Goal: Information Seeking & Learning: Learn about a topic

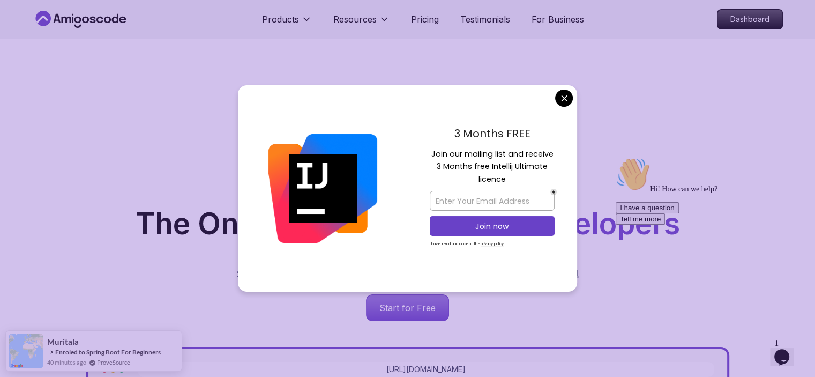
click at [692, 184] on div "Hi! How can we help? I have a question Tell me more" at bounding box center [711, 190] width 193 height 67
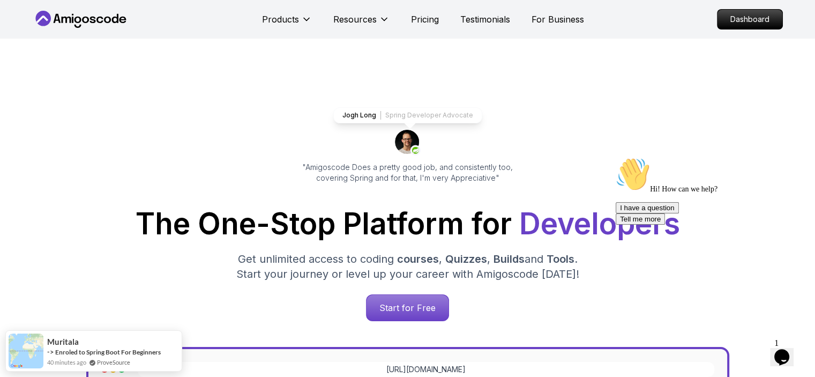
click at [789, 353] on icon "Opens Chat This icon Opens the chat window." at bounding box center [781, 356] width 17 height 17
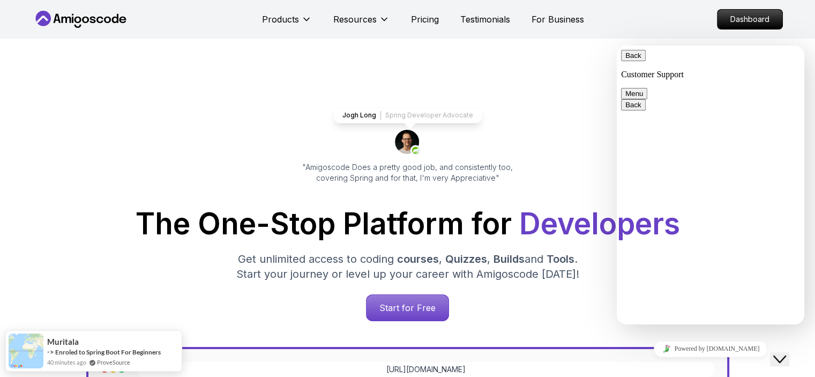
click at [786, 353] on icon "Close Chat This icon closes the chat window." at bounding box center [779, 358] width 13 height 13
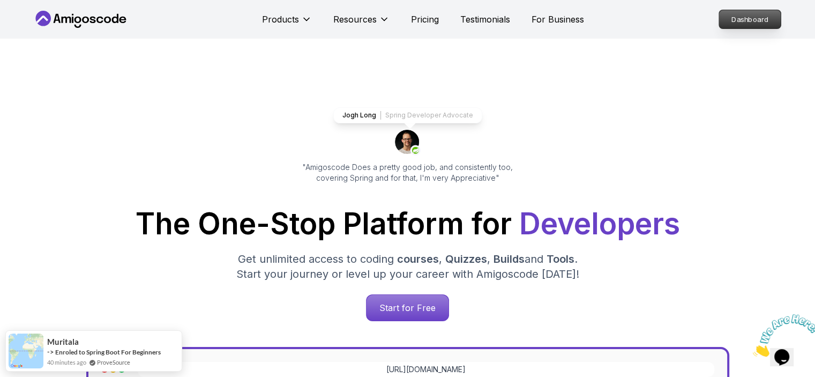
click at [743, 22] on p "Dashboard" at bounding box center [750, 19] width 62 height 18
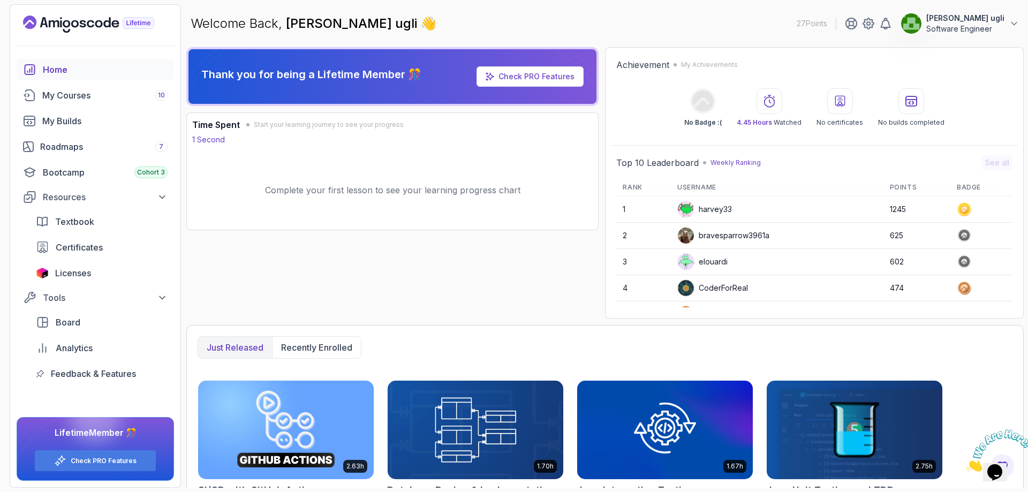
click at [348, 195] on p "Complete your first lesson to see your learning progress chart" at bounding box center [392, 190] width 255 height 13
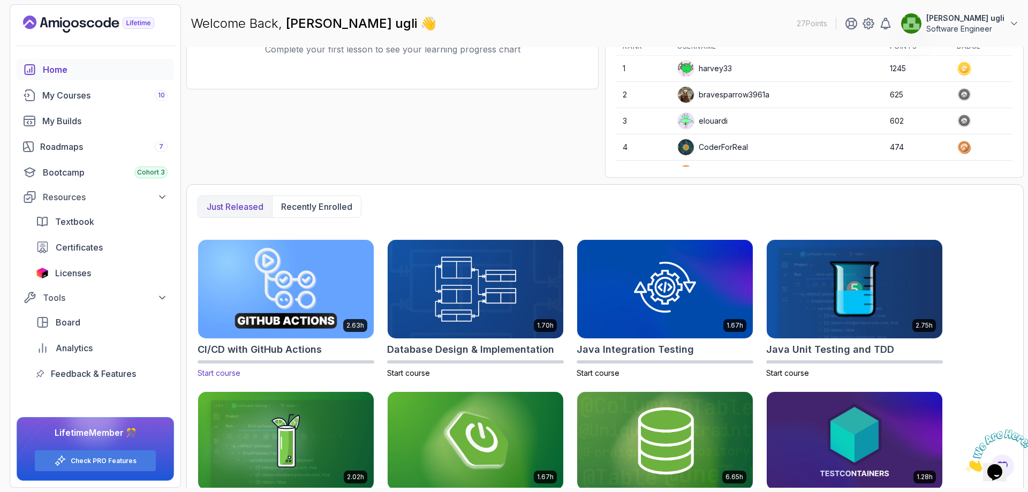
scroll to position [194, 0]
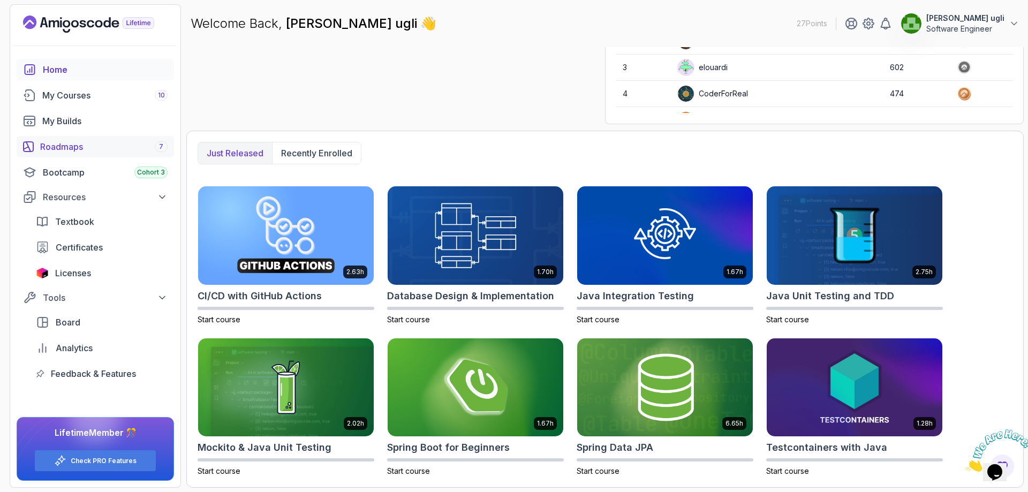
click at [69, 148] on div "Roadmaps 7" at bounding box center [103, 146] width 127 height 13
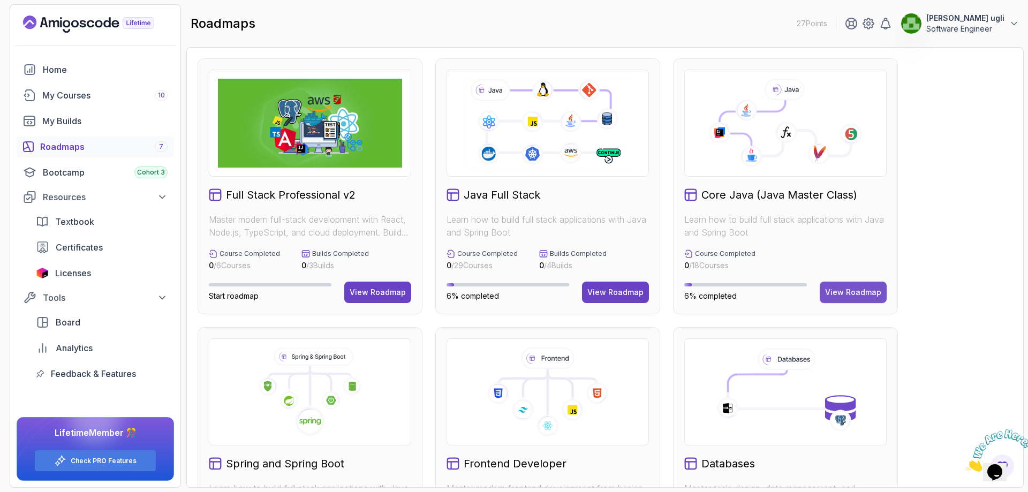
click at [814, 295] on div "View Roadmap" at bounding box center [853, 292] width 56 height 11
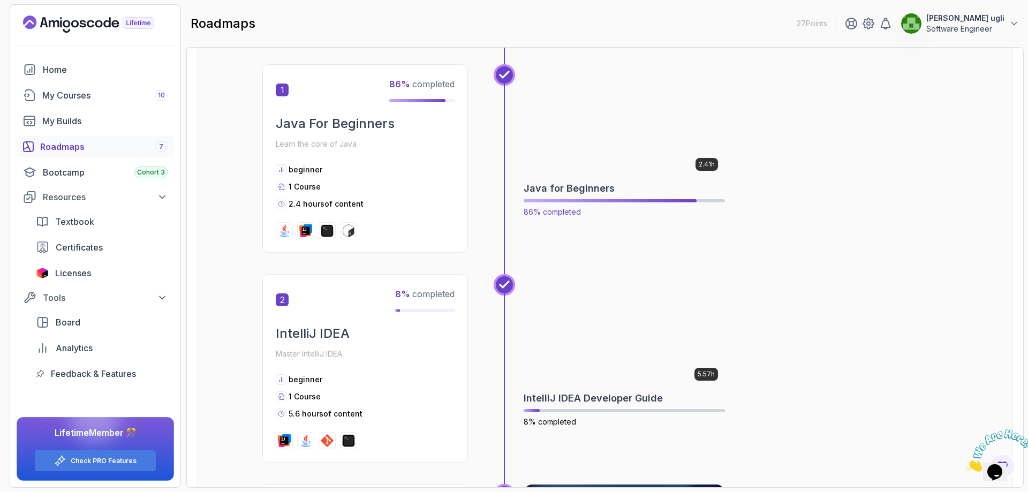
scroll to position [161, 0]
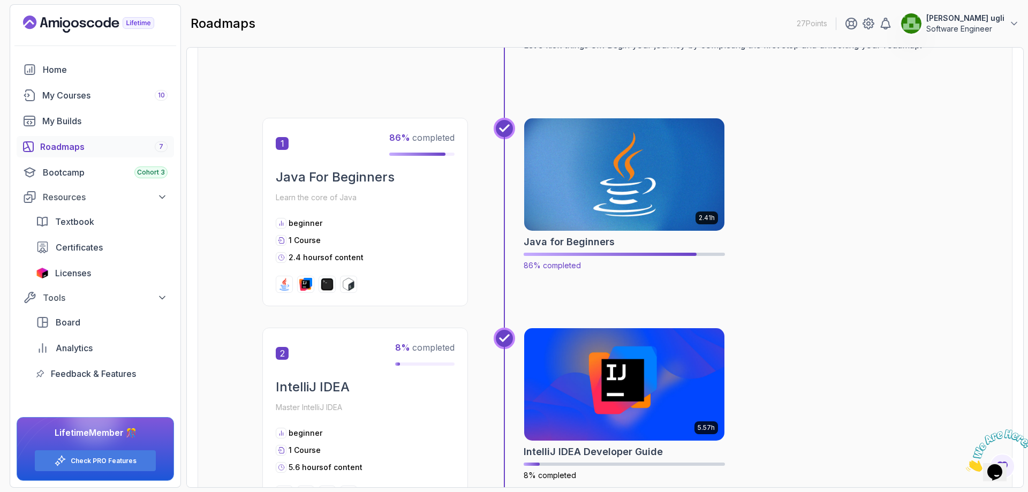
click at [641, 192] on img at bounding box center [625, 175] width 211 height 118
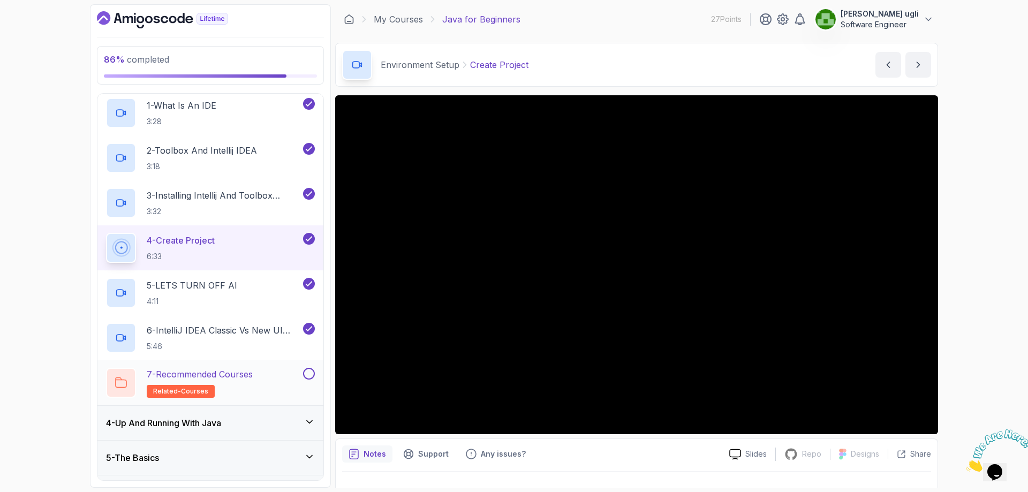
scroll to position [171, 0]
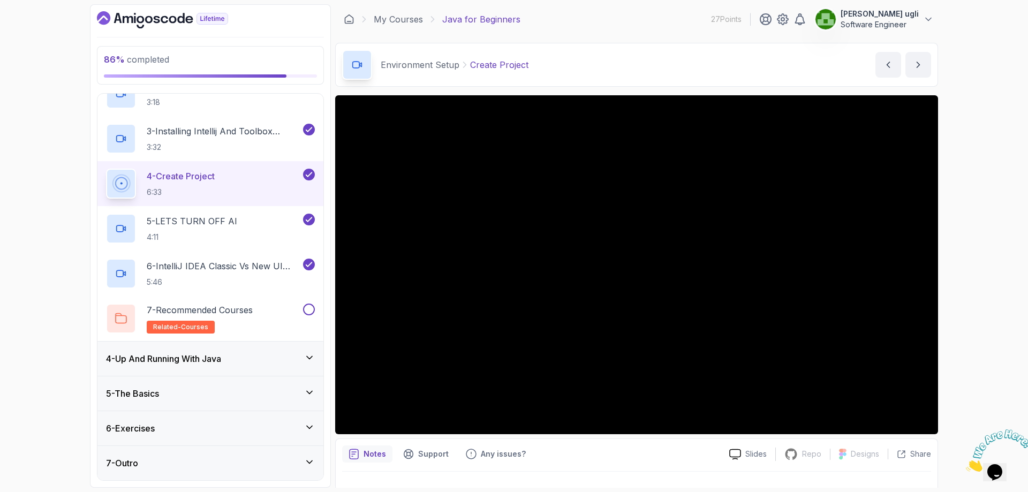
click at [233, 366] on div "4 - Up And Running With Java" at bounding box center [210, 359] width 226 height 34
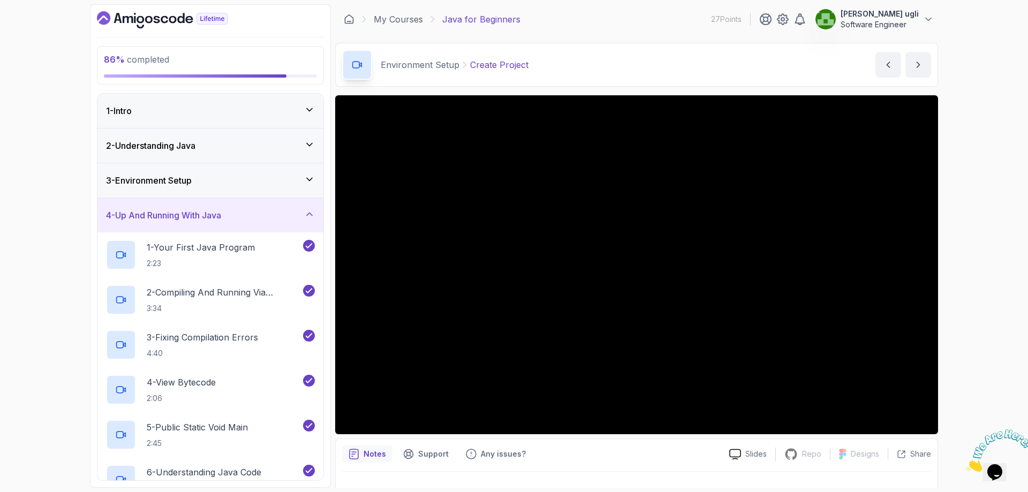
scroll to position [216, 0]
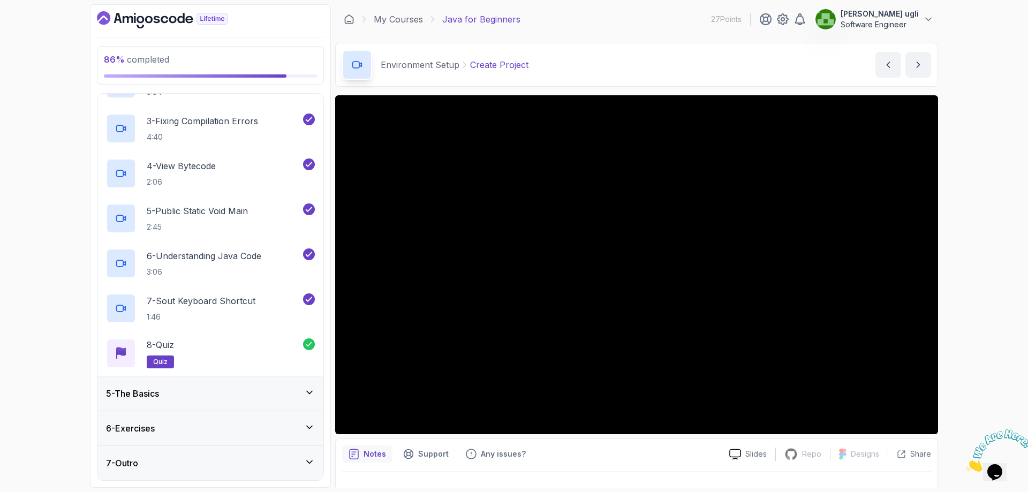
click at [236, 376] on div "5 - The Basics" at bounding box center [210, 393] width 209 height 13
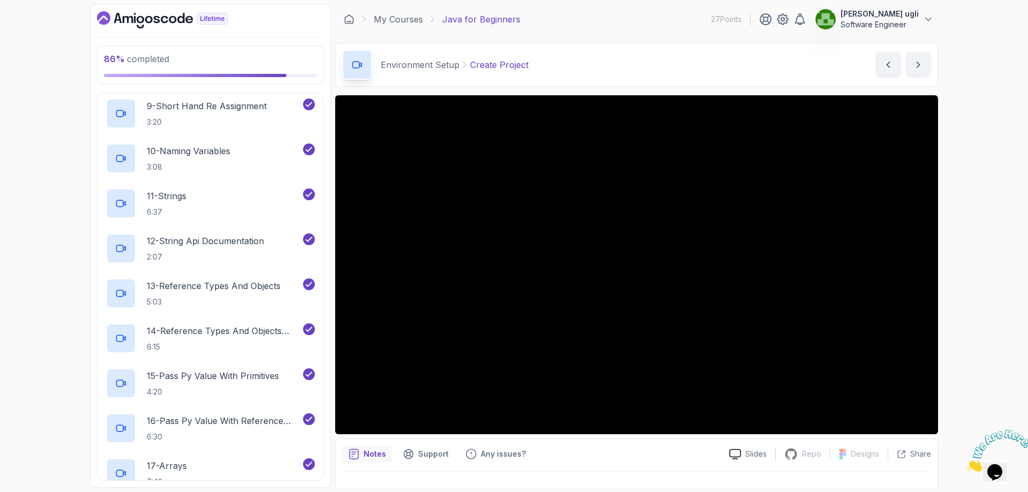
scroll to position [756, 0]
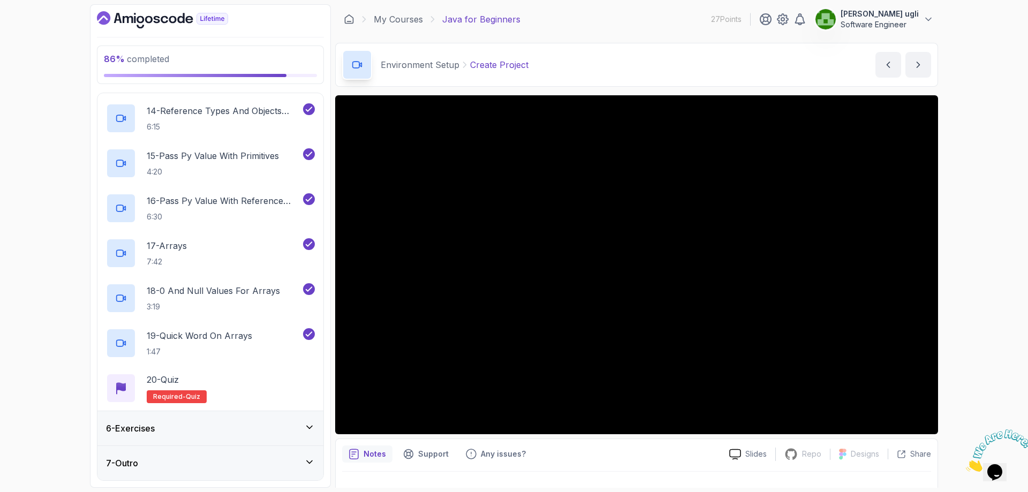
click at [238, 376] on div "6 - Exercises" at bounding box center [210, 428] width 209 height 13
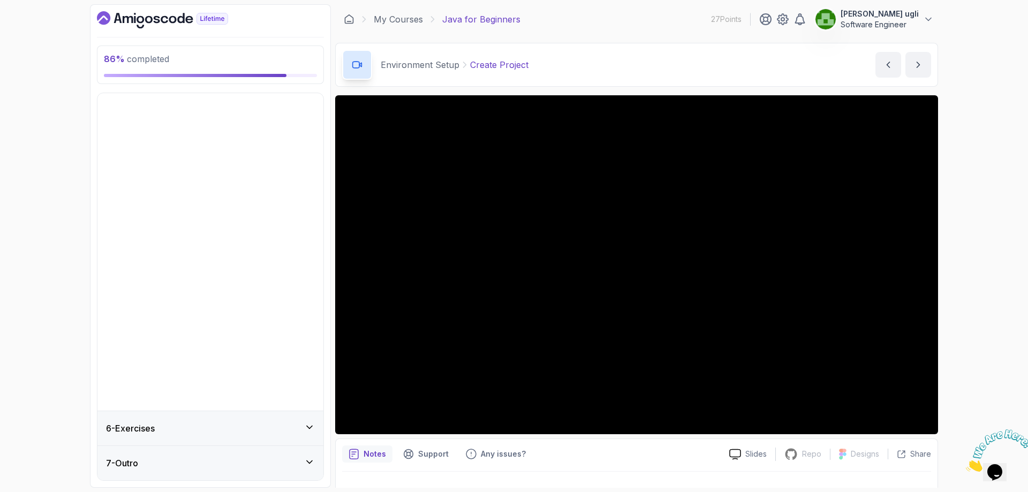
scroll to position [0, 0]
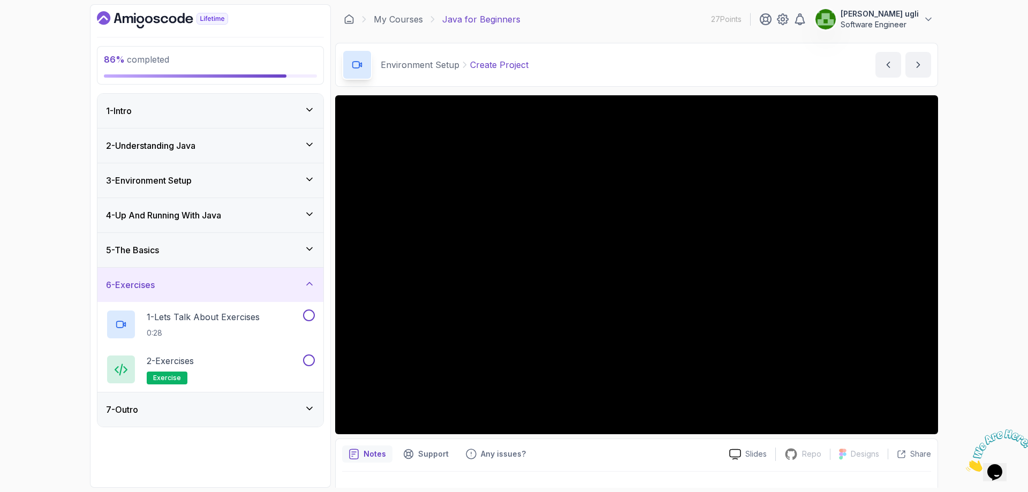
click at [260, 376] on div "7 - Outro" at bounding box center [210, 409] width 209 height 13
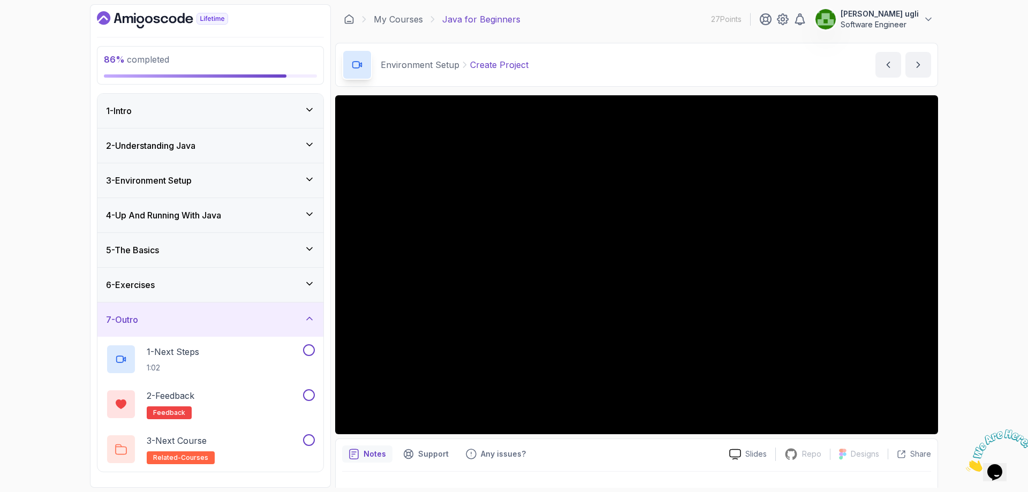
click at [236, 285] on div "6 - Exercises" at bounding box center [210, 285] width 209 height 13
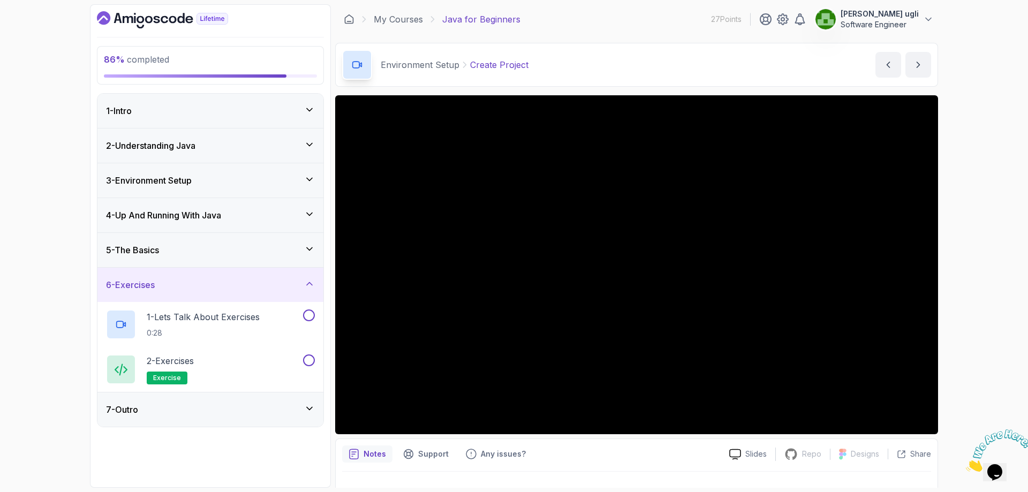
click at [239, 253] on div "5 - The Basics" at bounding box center [210, 250] width 209 height 13
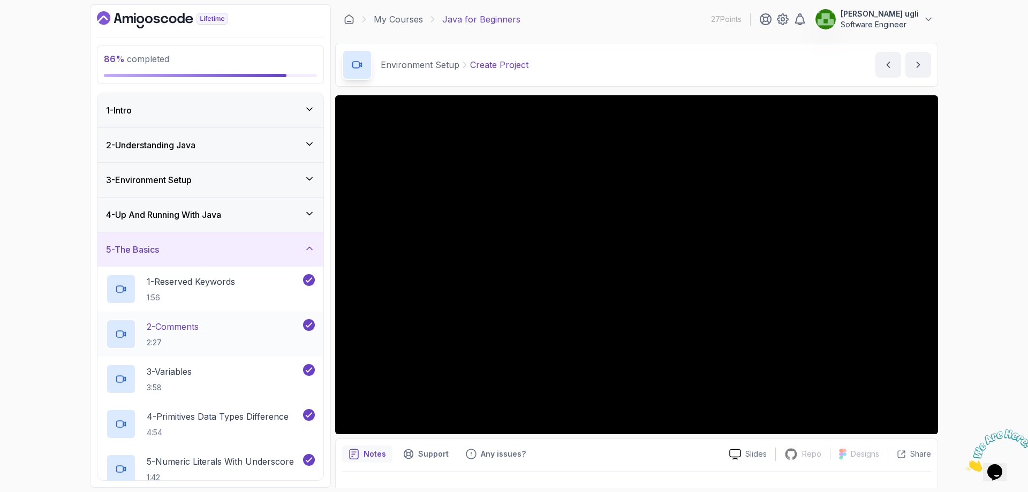
scroll to position [54, 0]
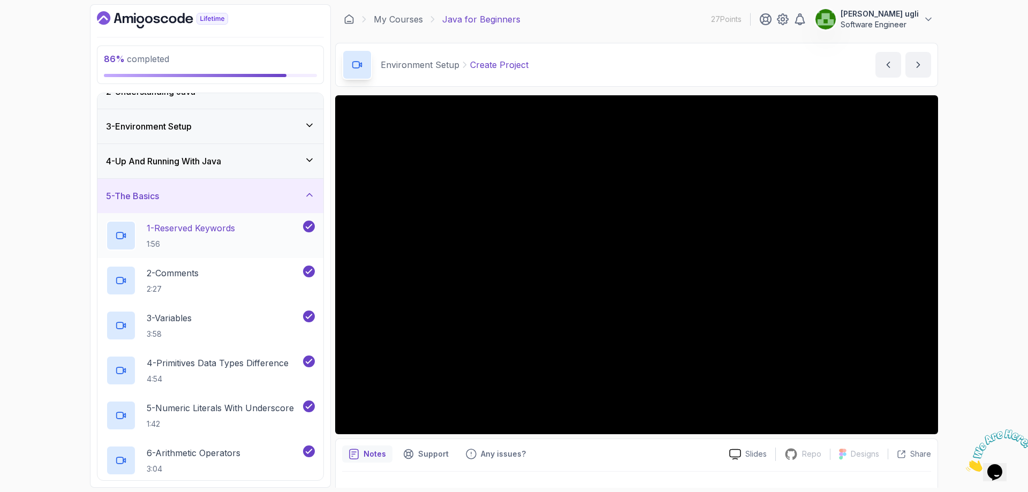
click at [235, 232] on p "1 - Reserved Keywords" at bounding box center [191, 228] width 88 height 13
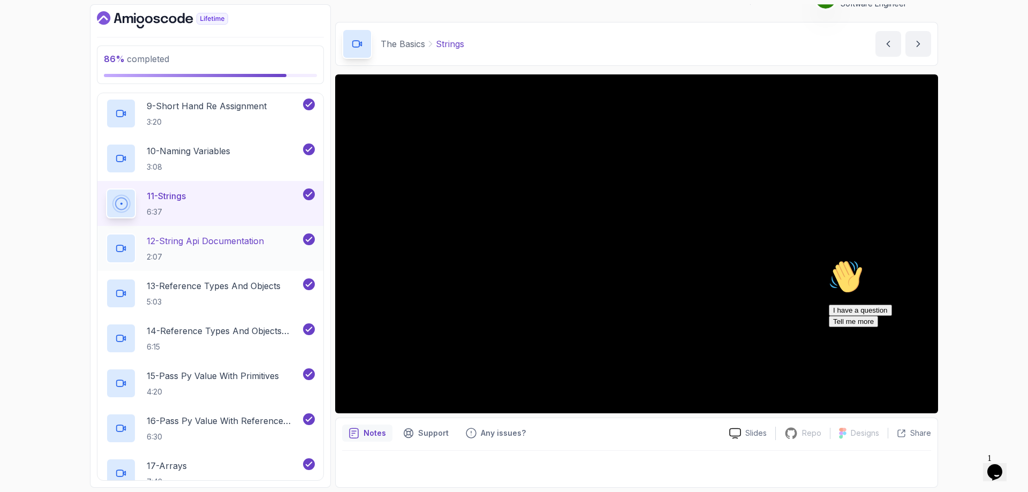
scroll to position [429, 0]
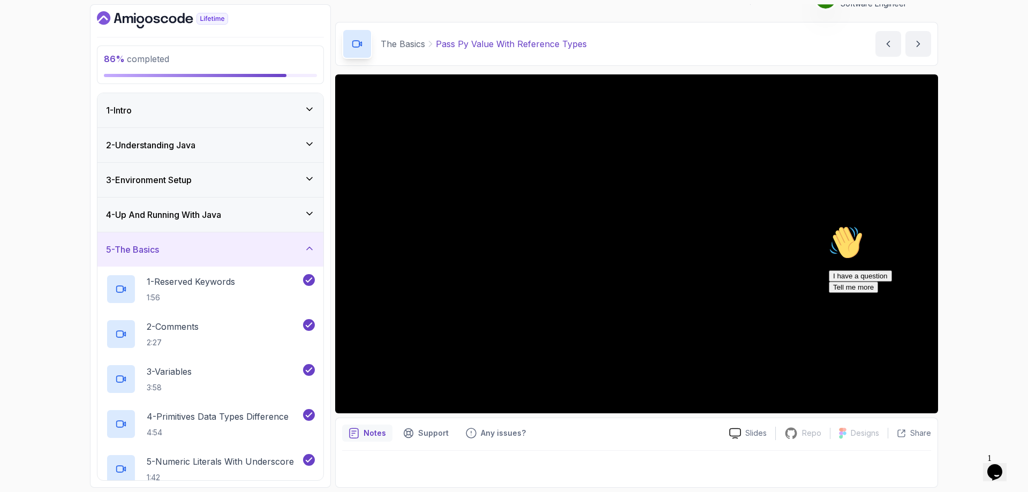
click at [814, 376] on icon "Chat widget" at bounding box center [995, 472] width 15 height 16
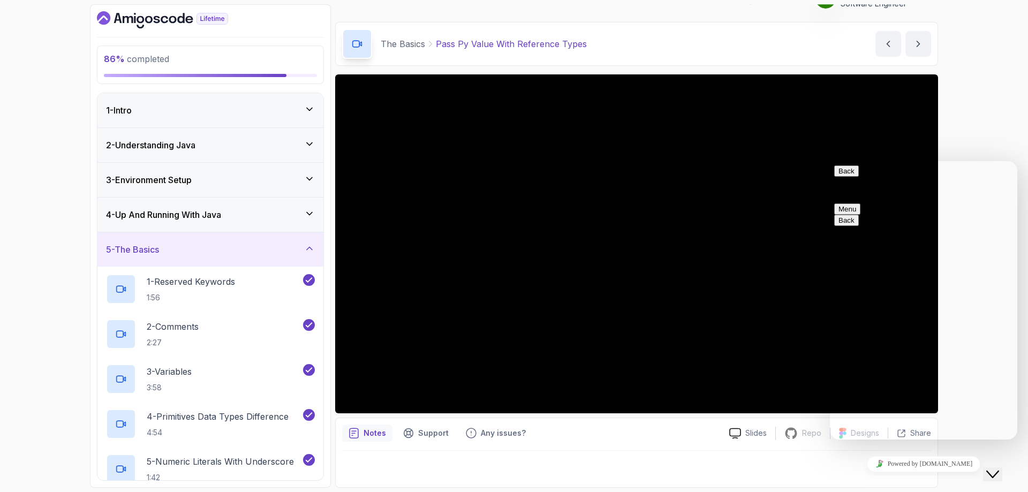
click at [814, 376] on icon "Close Chat This icon closes the chat window." at bounding box center [993, 474] width 13 height 13
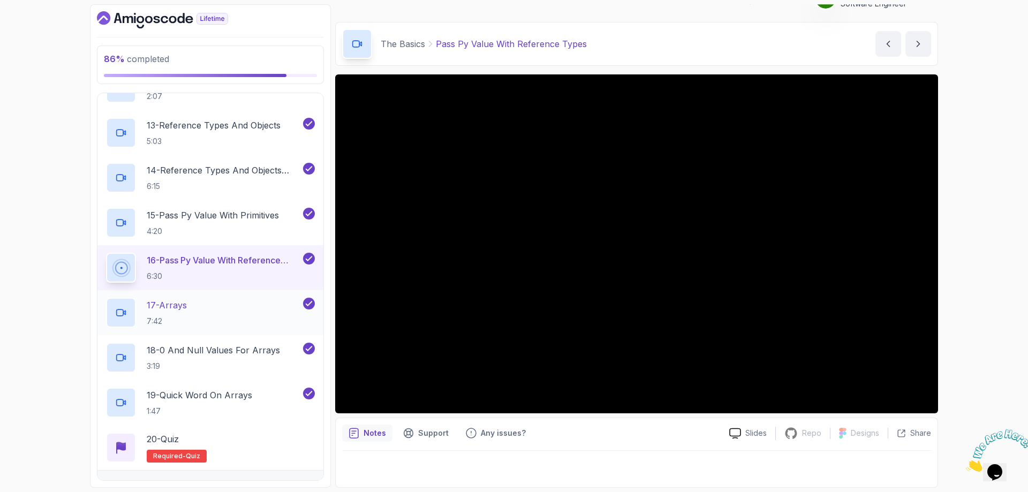
scroll to position [756, 0]
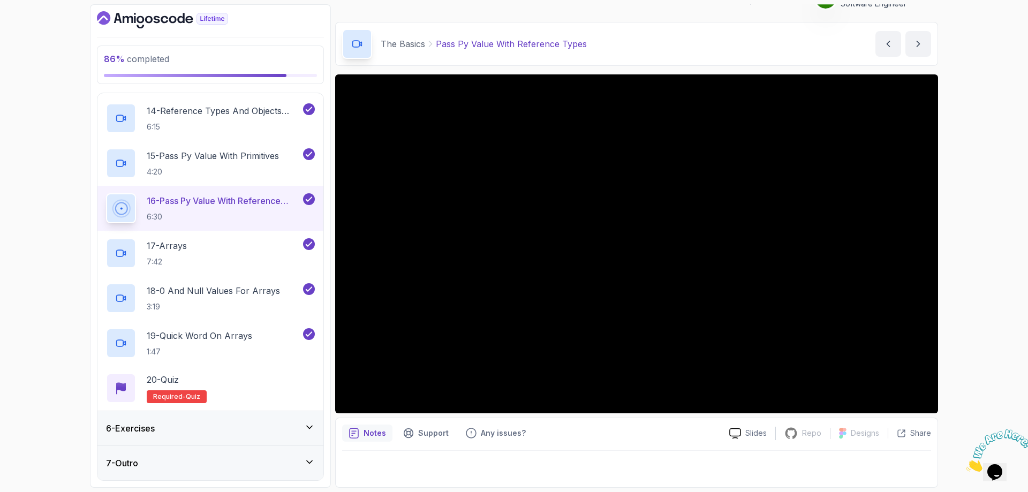
click at [254, 376] on div "6 - Exercises" at bounding box center [210, 428] width 226 height 34
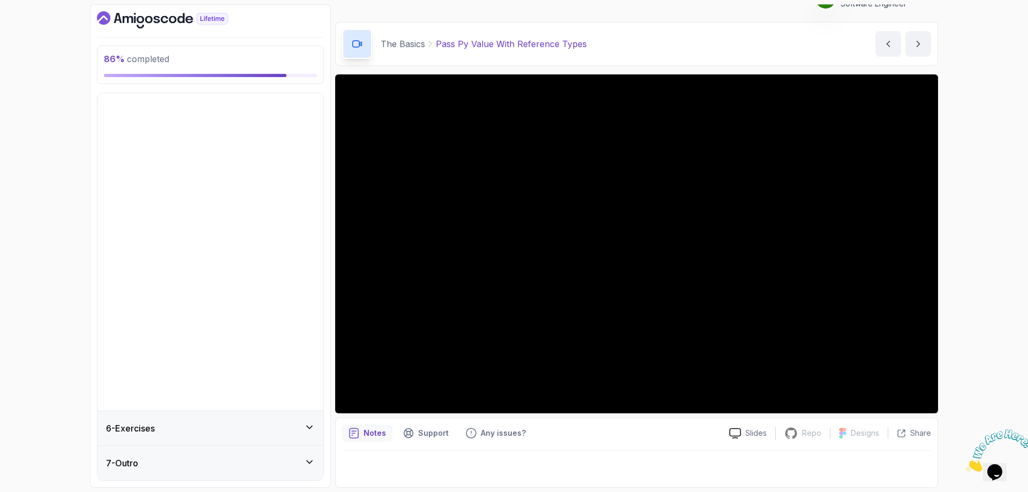
scroll to position [0, 0]
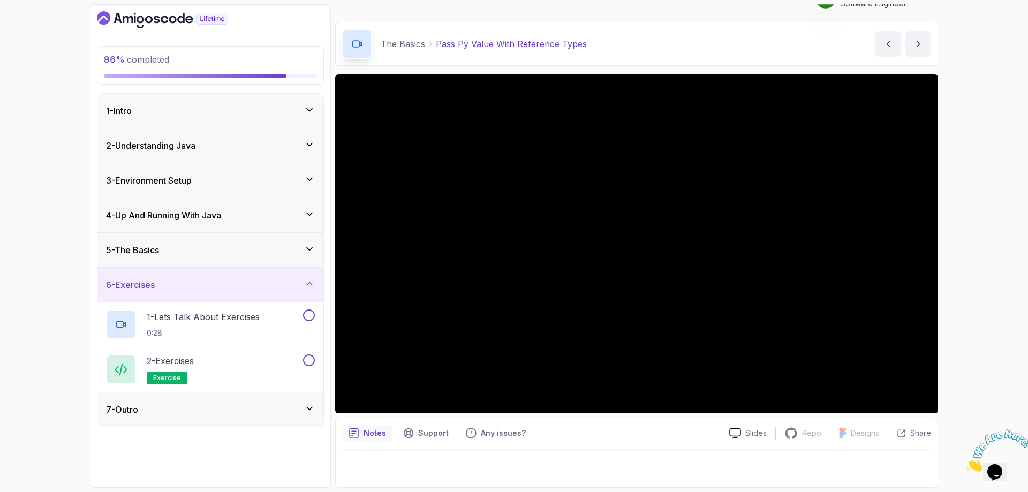
click at [236, 376] on div "7 - Outro" at bounding box center [210, 409] width 209 height 13
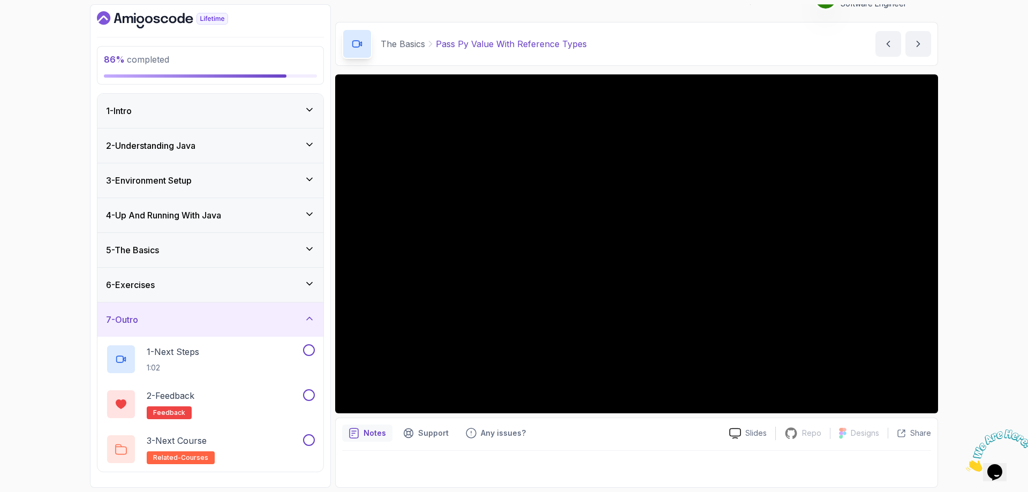
click at [243, 334] on div "7 - Outro" at bounding box center [210, 320] width 226 height 34
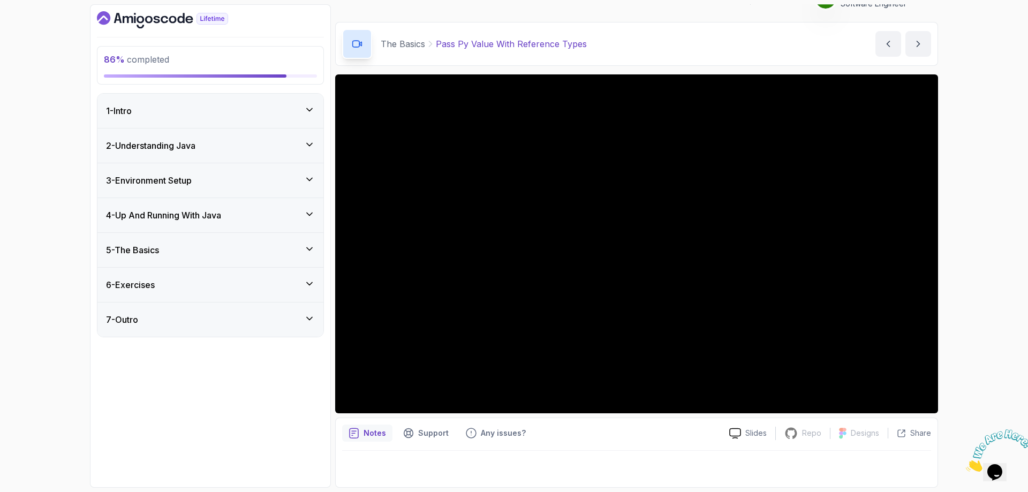
click at [247, 286] on div "6 - Exercises" at bounding box center [210, 285] width 209 height 13
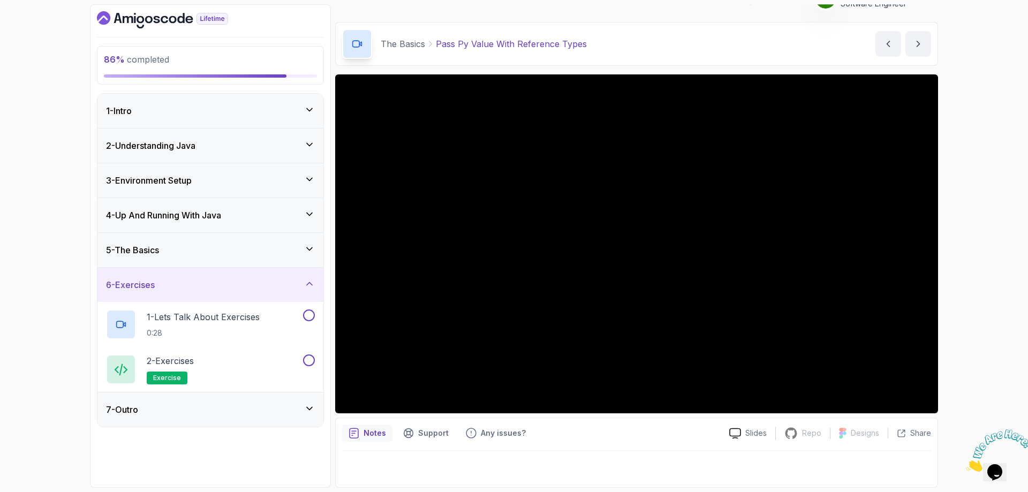
click at [252, 258] on div "5 - The Basics" at bounding box center [210, 250] width 226 height 34
